Goal: Task Accomplishment & Management: Complete application form

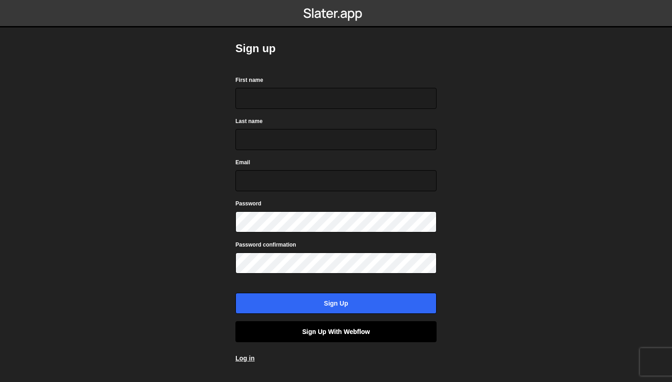
click at [330, 332] on link "Sign up with Webflow" at bounding box center [335, 331] width 201 height 21
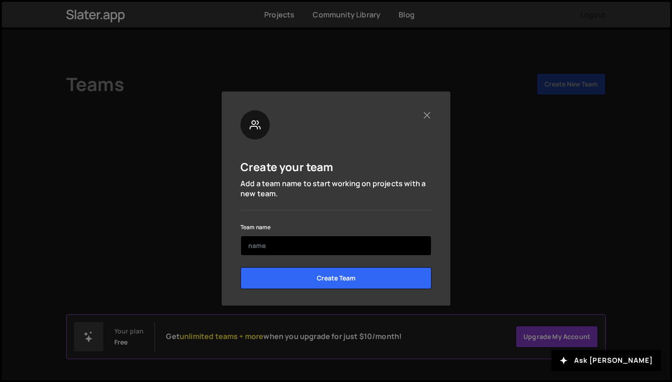
click at [322, 244] on input "text" at bounding box center [336, 245] width 191 height 20
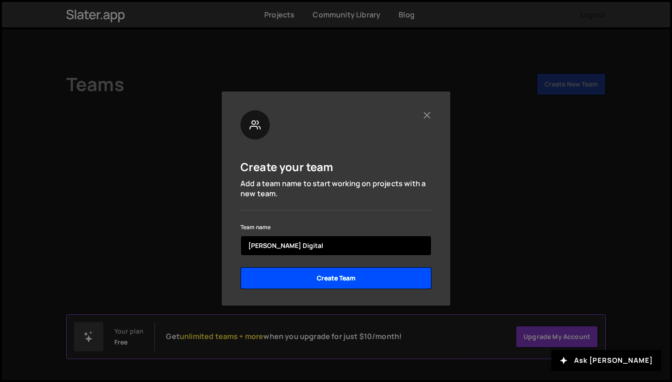
type input "[PERSON_NAME] Digital"
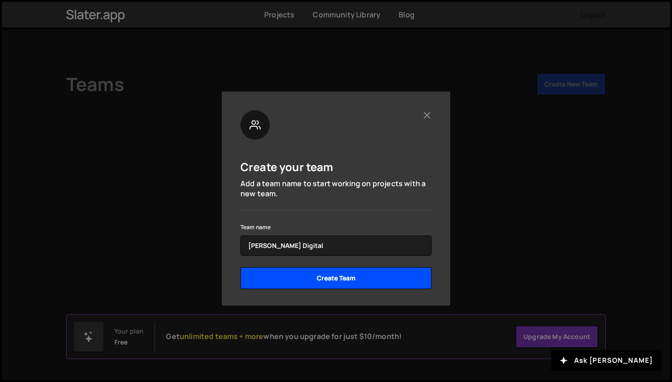
click at [350, 278] on input "Create Team" at bounding box center [336, 278] width 191 height 22
